Goal: Task Accomplishment & Management: Complete application form

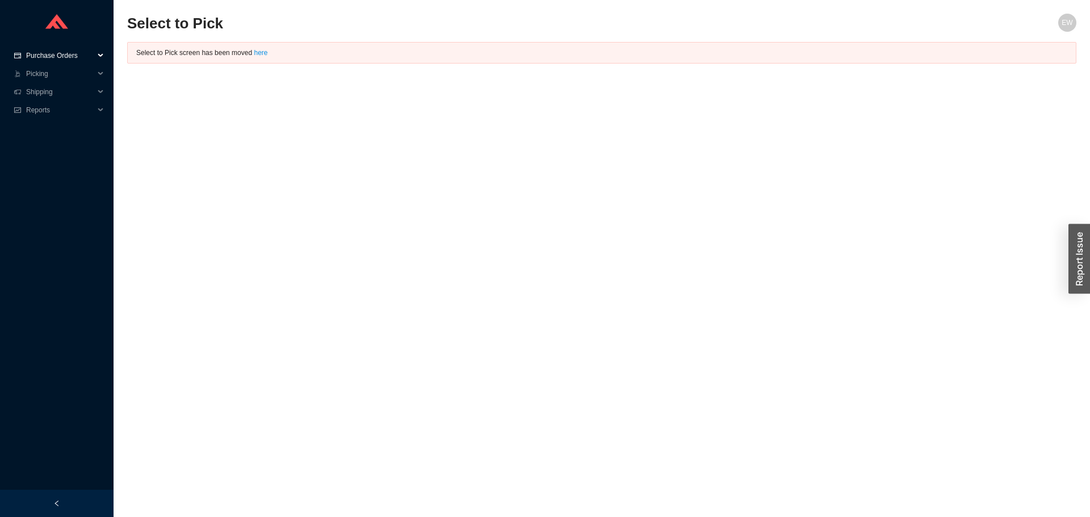
click at [61, 56] on span "Purchase Orders" at bounding box center [60, 56] width 68 height 18
click at [54, 90] on link "Followup" at bounding box center [40, 92] width 27 height 8
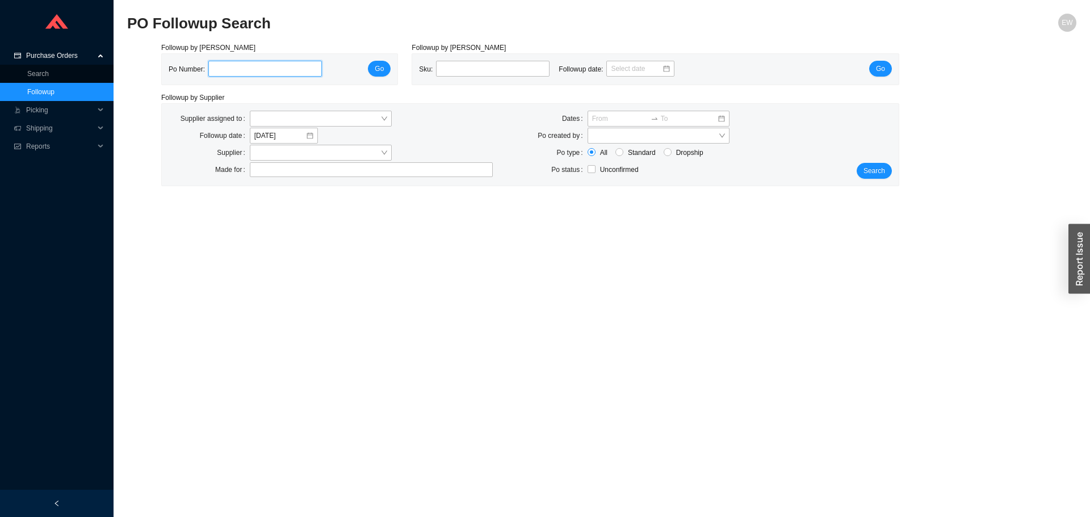
paste input "985263"
type input "985263"
click at [384, 69] on button "Go" at bounding box center [379, 69] width 23 height 16
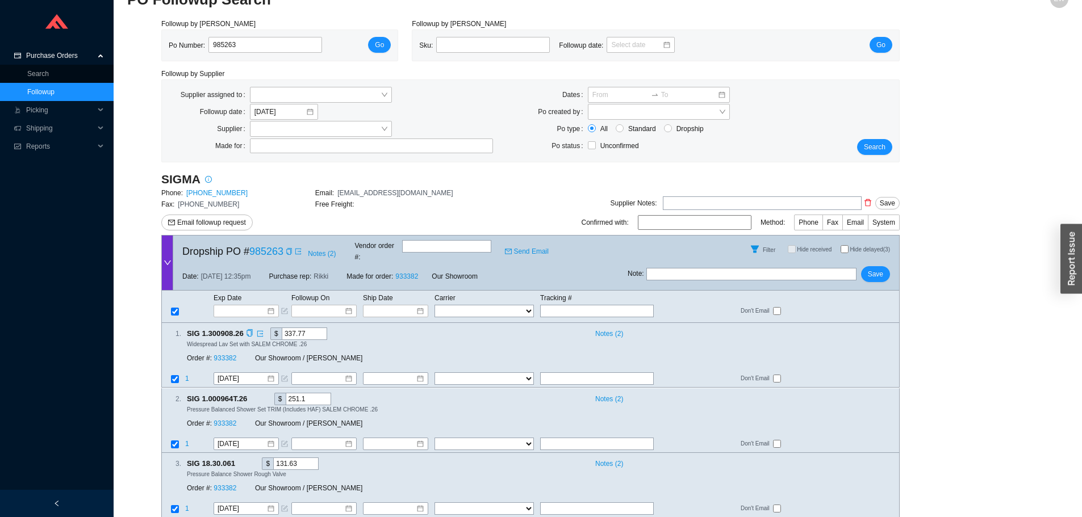
scroll to position [37, 0]
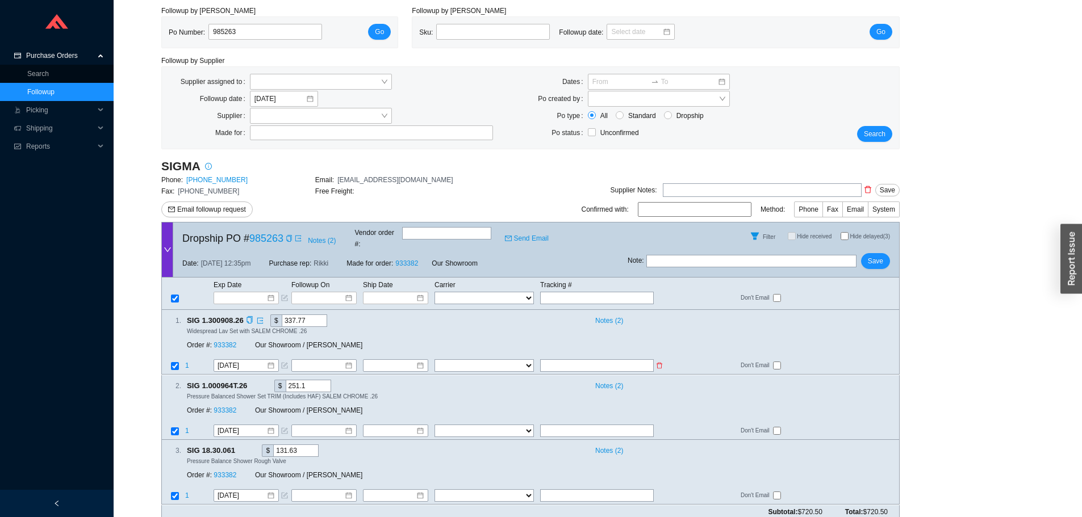
paste input "392303752974"
type input "392303752974"
paste input "392303752974"
type input "392303752974"
click at [520, 360] on select "FedEx UPS ---------------- 2 Day Transportation INC A&B Freight A. Duie Pyle AA…" at bounding box center [483, 366] width 99 height 12
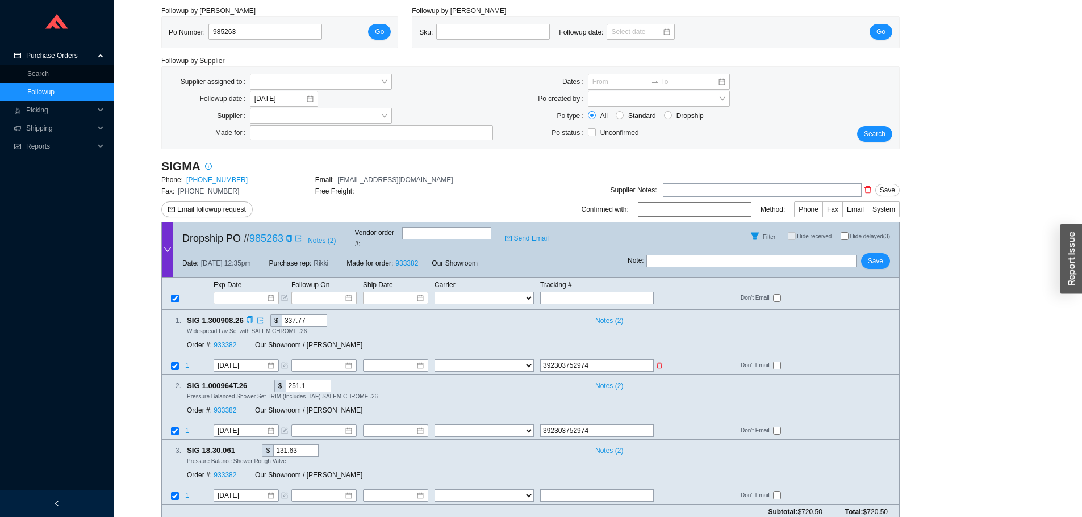
select select "1"
click at [434, 360] on select "FedEx UPS ---------------- 2 Day Transportation INC A&B Freight A. Duie Pyle AA…" at bounding box center [483, 366] width 99 height 12
click at [518, 425] on select "FedEx UPS ---------------- 2 Day Transportation INC A&B Freight A. Duie Pyle AA…" at bounding box center [483, 431] width 99 height 12
select select "1"
click at [434, 425] on select "FedEx UPS ---------------- 2 Day Transportation INC A&B Freight A. Duie Pyle AA…" at bounding box center [483, 431] width 99 height 12
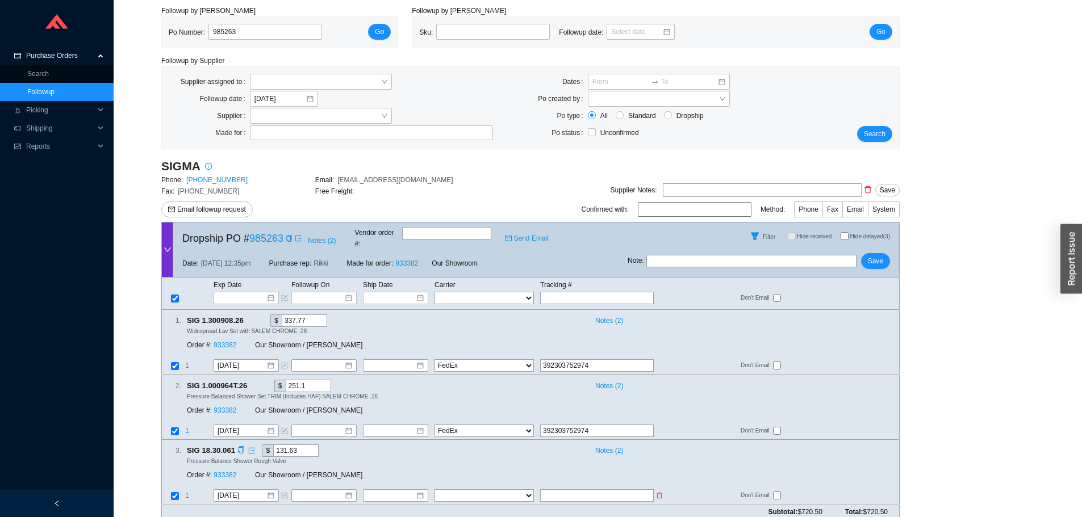
paste input "392139170994"
type input "392139170994"
click at [505, 490] on select "FedEx UPS ---------------- 2 Day Transportation INC A&B Freight A. Duie Pyle AA…" at bounding box center [483, 496] width 99 height 12
select select "1"
click at [434, 490] on select "FedEx UPS ---------------- 2 Day Transportation INC A&B Freight A. Duie Pyle AA…" at bounding box center [483, 496] width 99 height 12
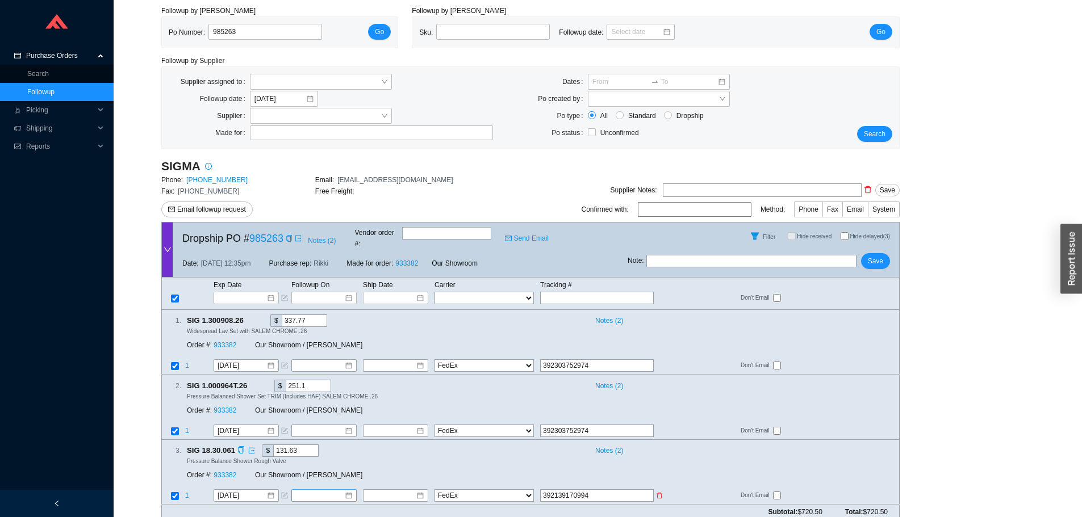
click at [350, 491] on div at bounding box center [323, 496] width 57 height 11
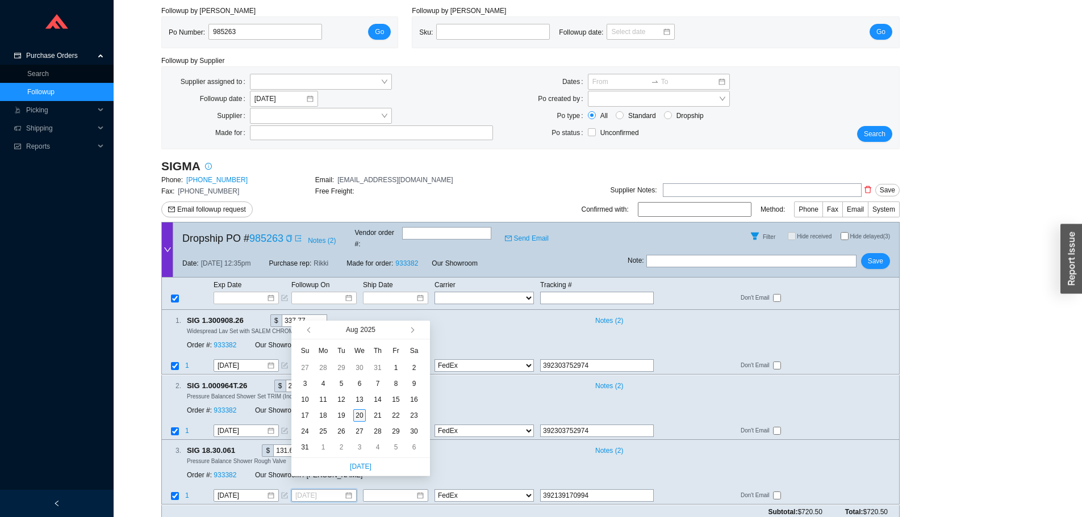
type input "8/20/2025"
click at [362, 417] on div "20" at bounding box center [359, 415] width 12 height 12
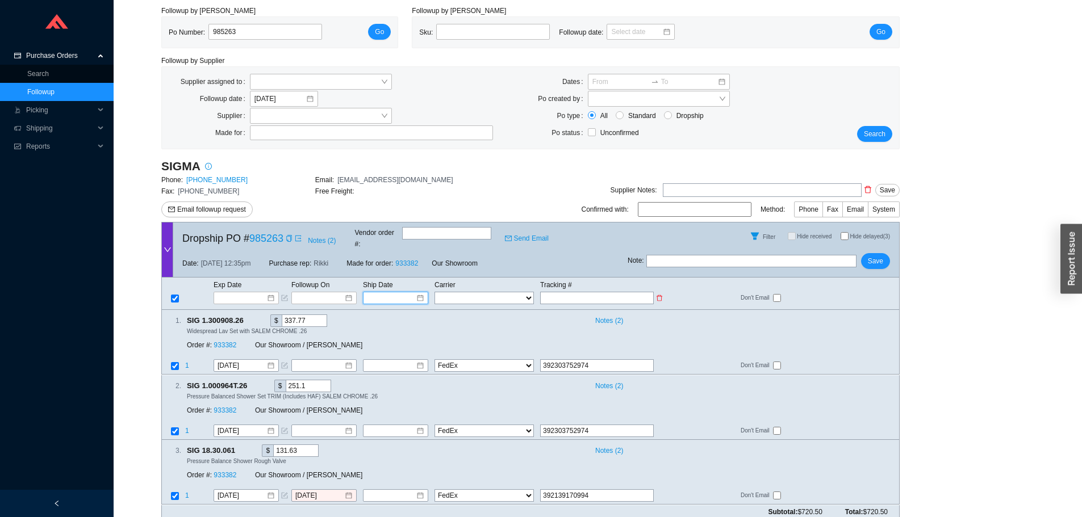
click at [399, 292] on input at bounding box center [391, 297] width 48 height 11
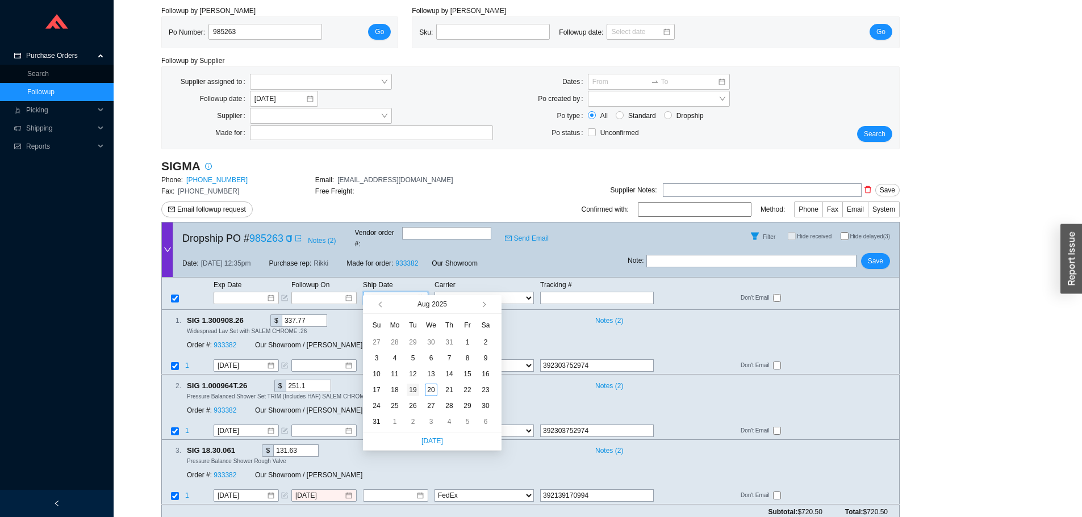
type input "8/19/2025"
click at [416, 390] on div "19" at bounding box center [413, 390] width 12 height 12
type input "8/19/2025"
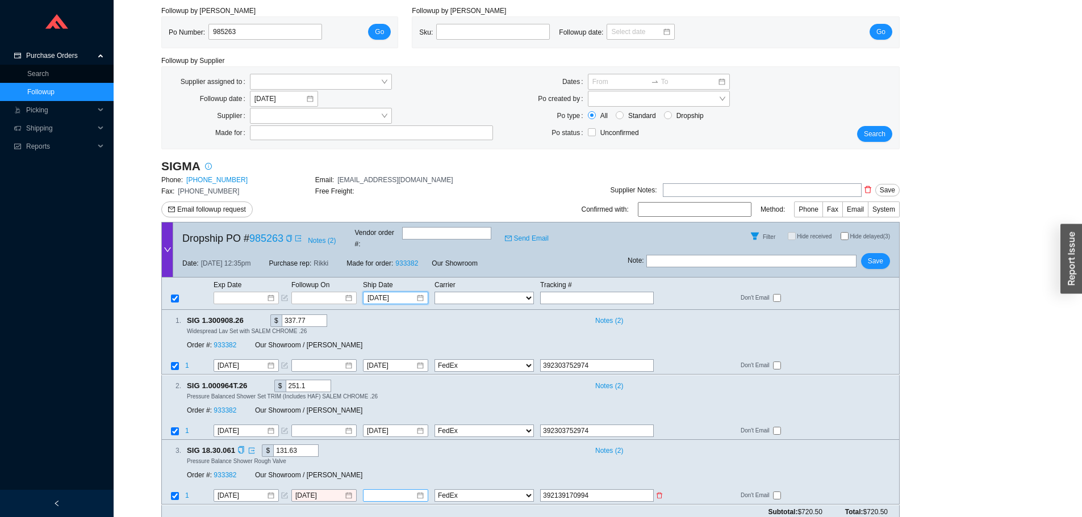
click at [420, 491] on div at bounding box center [395, 496] width 57 height 11
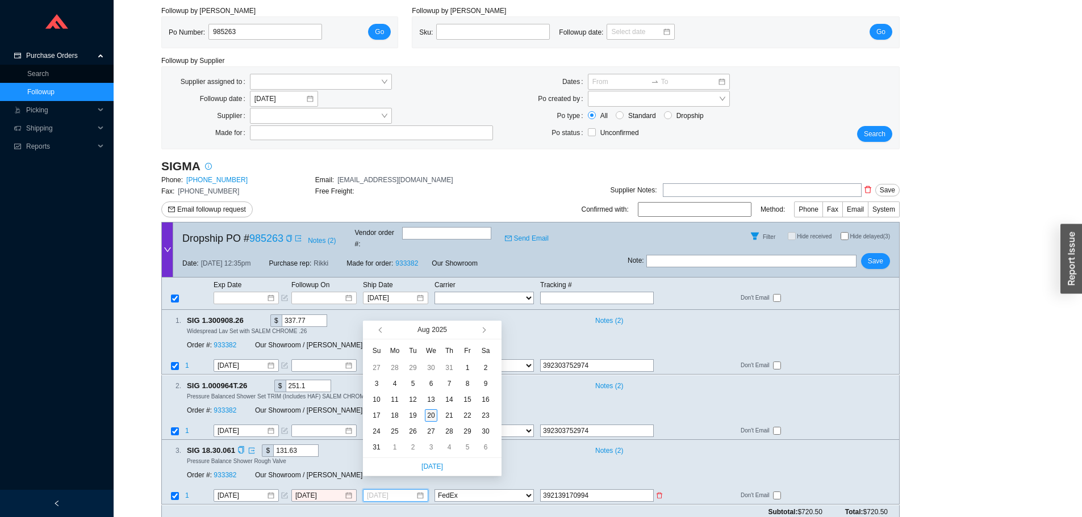
type input "8/20/2025"
click at [430, 417] on div "20" at bounding box center [431, 415] width 12 height 12
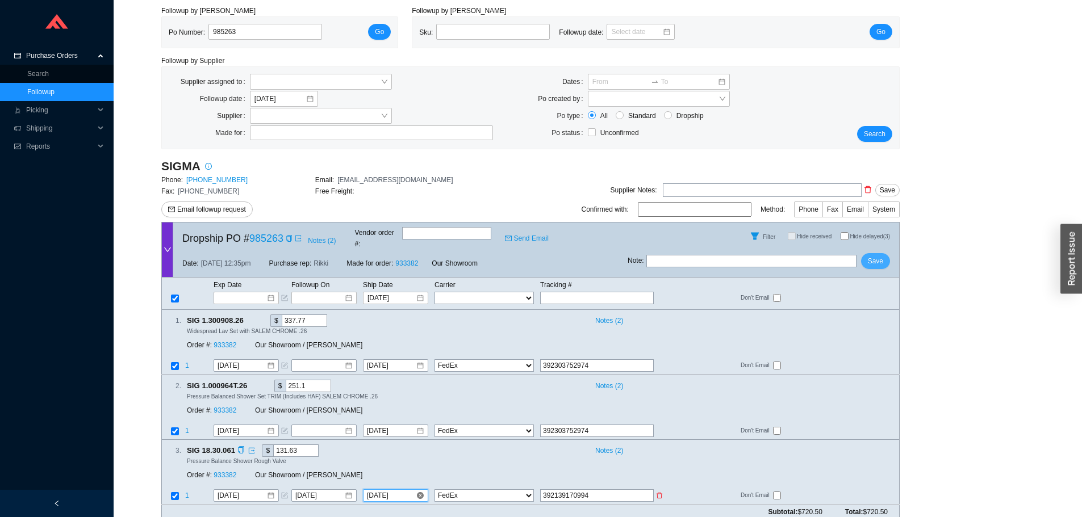
click at [881, 256] on span "Save" at bounding box center [875, 261] width 15 height 11
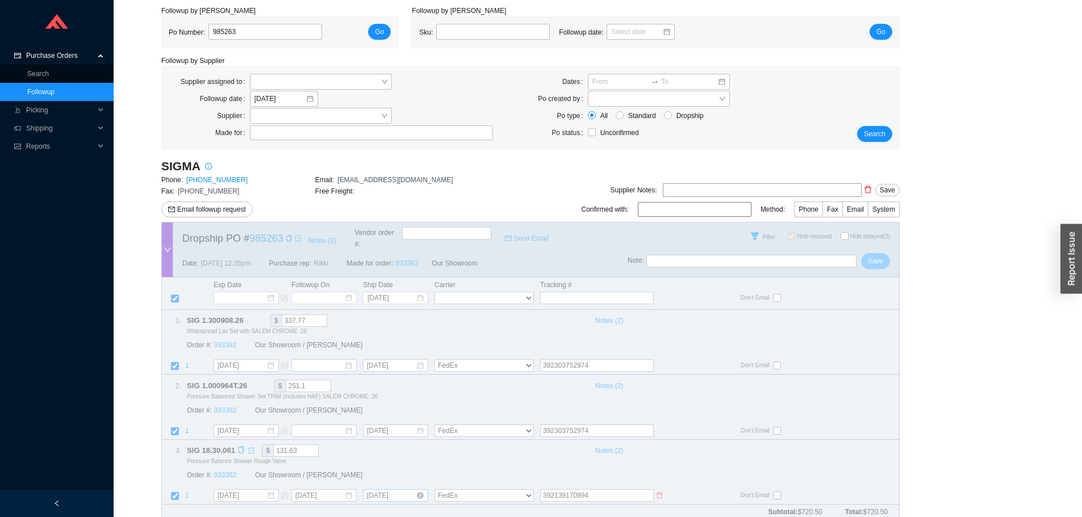
checkbox input "true"
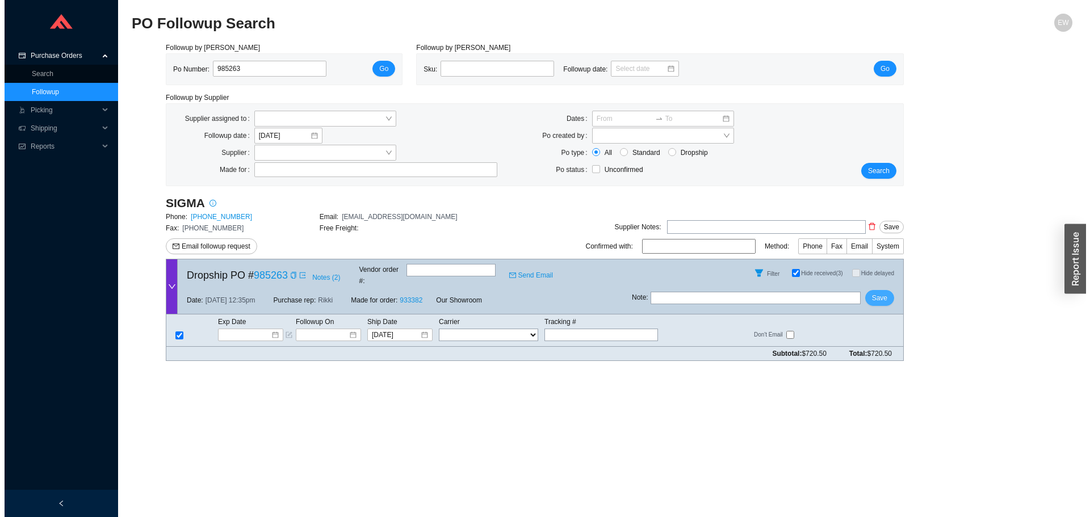
scroll to position [0, 0]
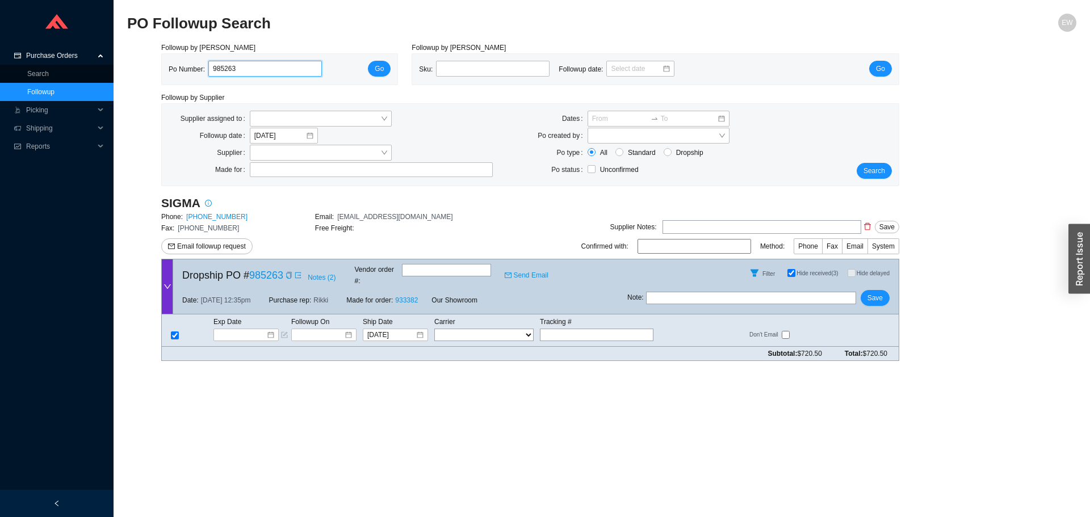
drag, startPoint x: 256, startPoint y: 69, endPoint x: 185, endPoint y: 68, distance: 71.6
click at [185, 68] on div "Po Number: 985263" at bounding box center [250, 69] width 162 height 17
paste input "985723"
type input "985723"
click at [372, 73] on button "Go" at bounding box center [379, 69] width 23 height 16
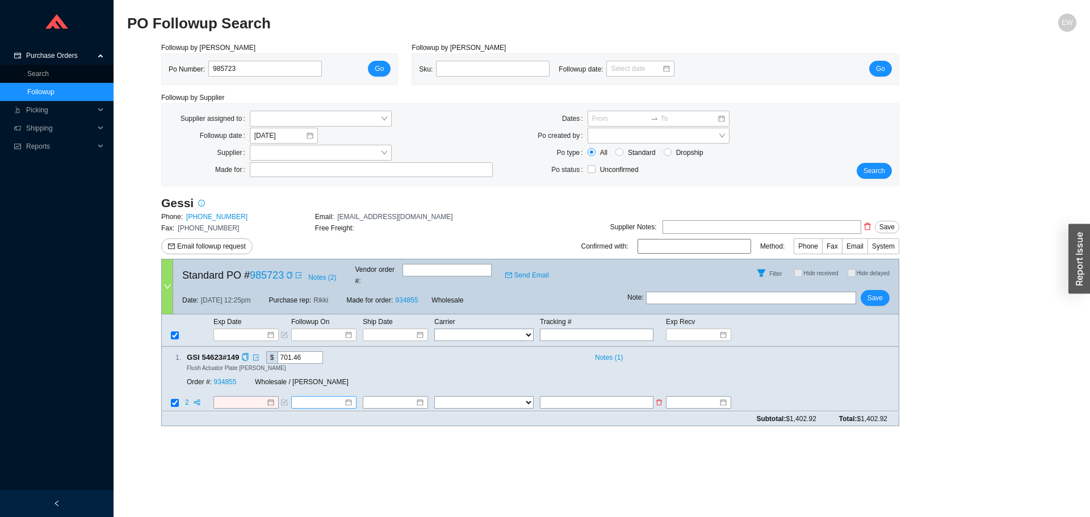
click at [348, 398] on div at bounding box center [323, 403] width 57 height 11
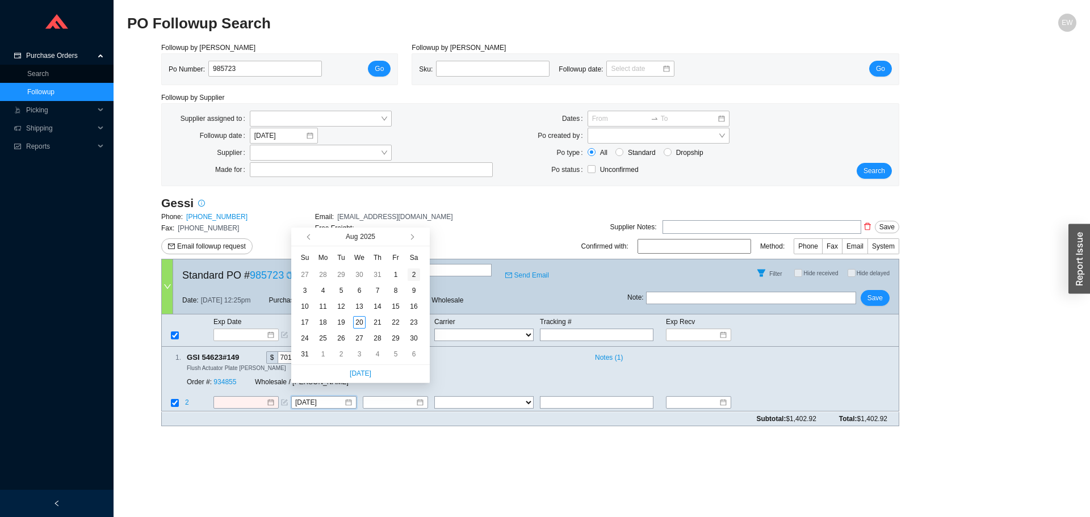
type input "8/2/2025"
click at [412, 237] on span "button" at bounding box center [411, 237] width 6 height 6
type input "10/8/2025"
click at [268, 398] on div at bounding box center [245, 403] width 57 height 11
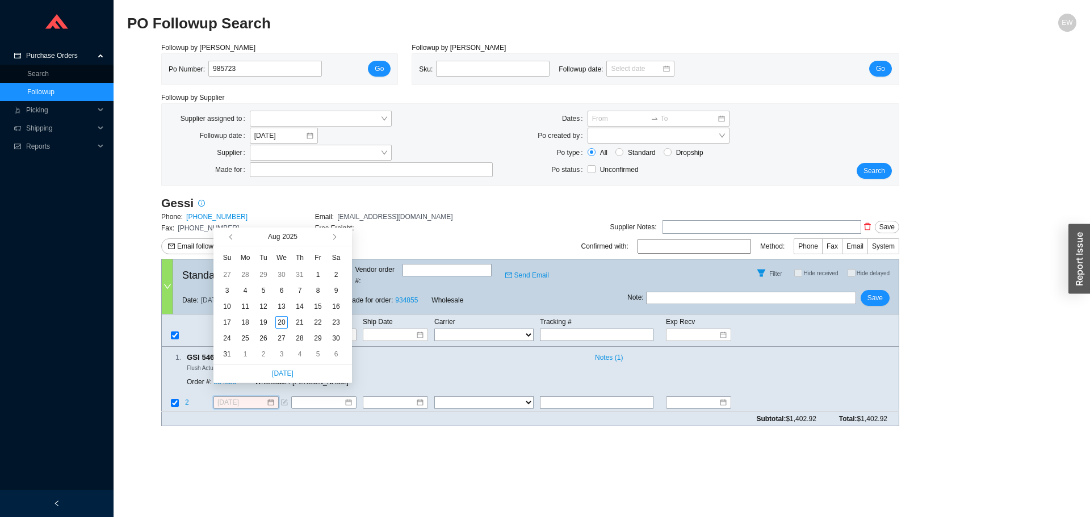
type input "8/2/2025"
click at [336, 239] on button "button" at bounding box center [333, 237] width 11 height 18
type input "10/7/2025"
click at [269, 354] on div "7" at bounding box center [263, 354] width 12 height 12
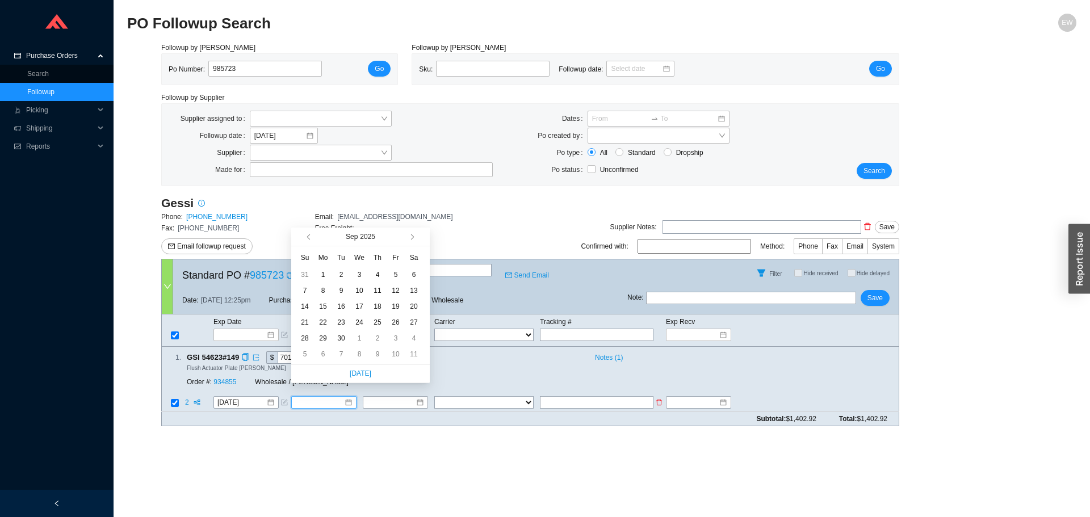
click at [320, 398] on input at bounding box center [319, 403] width 49 height 11
type input "9/6/2025"
click at [412, 237] on span "button" at bounding box center [411, 237] width 6 height 6
click at [374, 340] on div "30" at bounding box center [377, 338] width 12 height 12
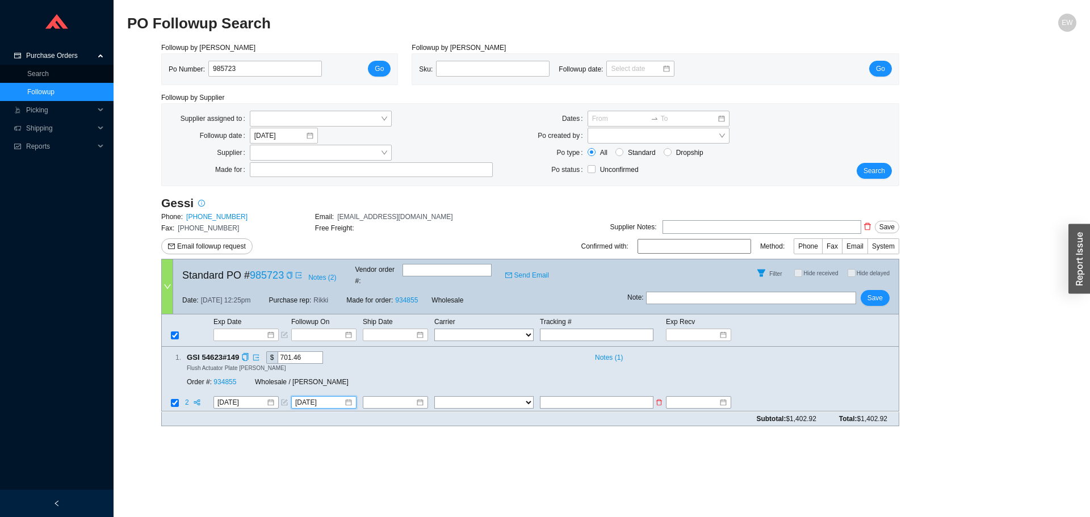
click at [350, 397] on div "10/30/2025" at bounding box center [323, 403] width 65 height 12
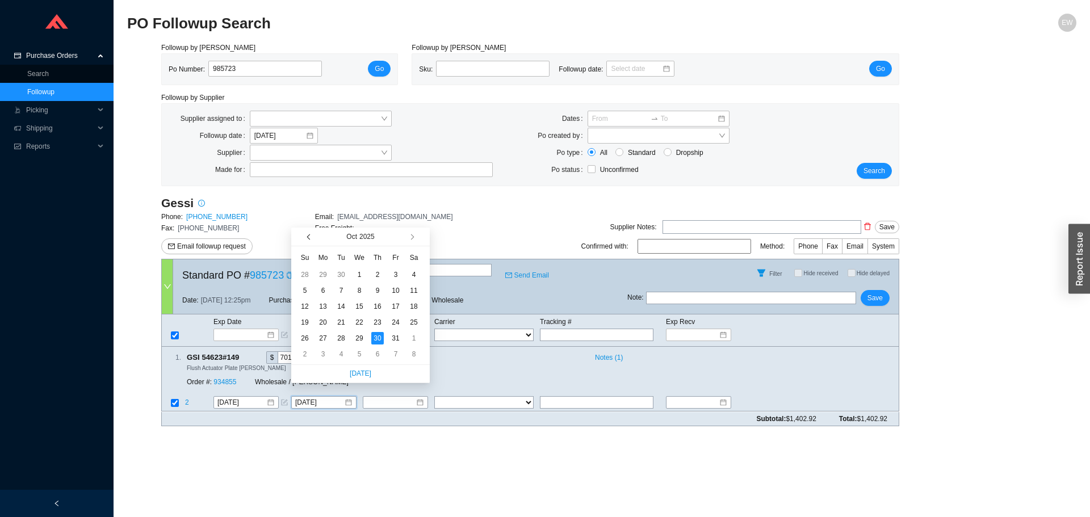
click at [313, 236] on button "button" at bounding box center [309, 237] width 11 height 18
type input "9/30/2025"
click at [340, 337] on div "30" at bounding box center [341, 338] width 12 height 12
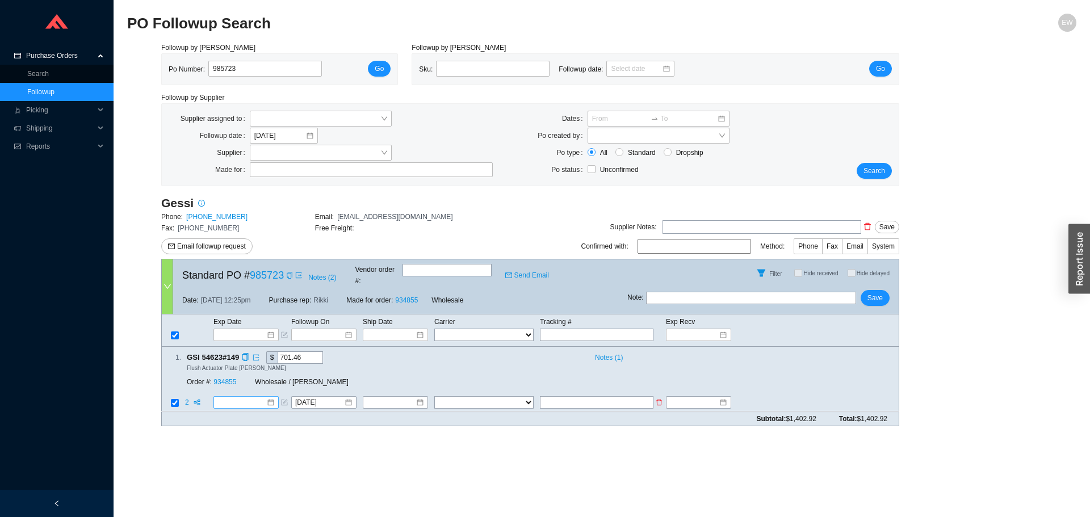
click at [272, 398] on div at bounding box center [245, 403] width 57 height 11
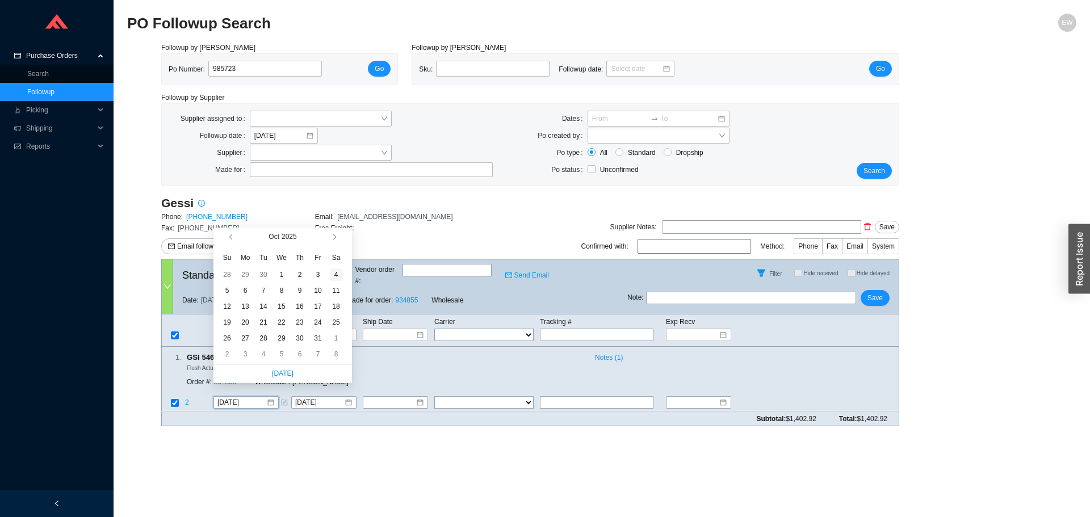
type input "10/4/2025"
click at [227, 239] on div "Oct 2025" at bounding box center [283, 237] width 139 height 19
click at [228, 239] on button "button" at bounding box center [232, 237] width 11 height 18
type input "10/7/2025"
click at [265, 358] on div "7" at bounding box center [263, 354] width 12 height 12
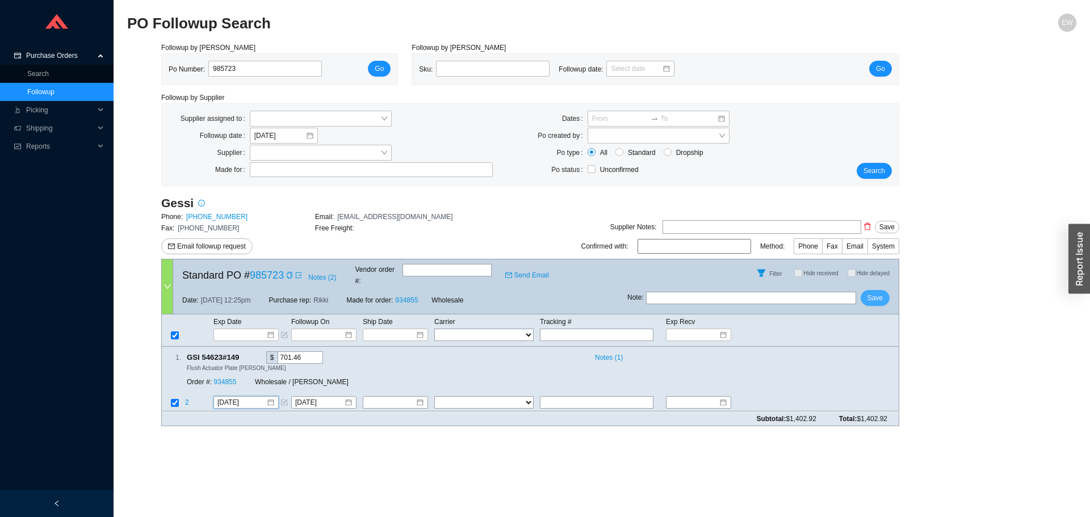
click at [871, 292] on span "Save" at bounding box center [875, 297] width 15 height 11
